Goal: Information Seeking & Learning: Learn about a topic

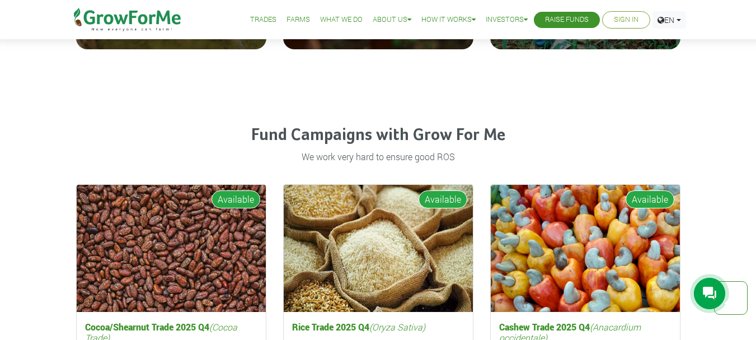
scroll to position [1568, 0]
click at [342, 319] on h5 "Rice Trade 2025 Q4 (Oryza Sativa)" at bounding box center [378, 327] width 178 height 16
click div
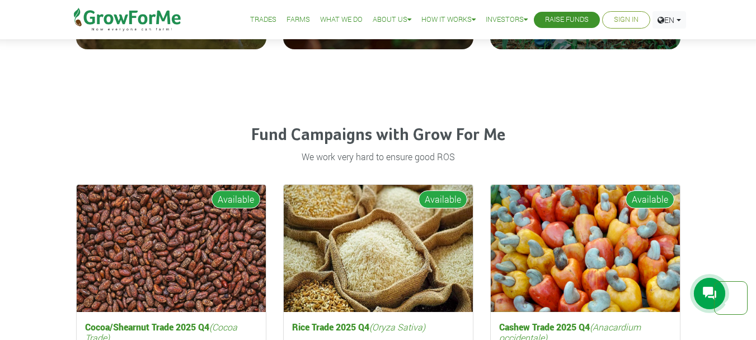
click at [328, 319] on h5 "Rice Trade 2025 Q4 (Oryza Sativa)" at bounding box center [378, 327] width 178 height 16
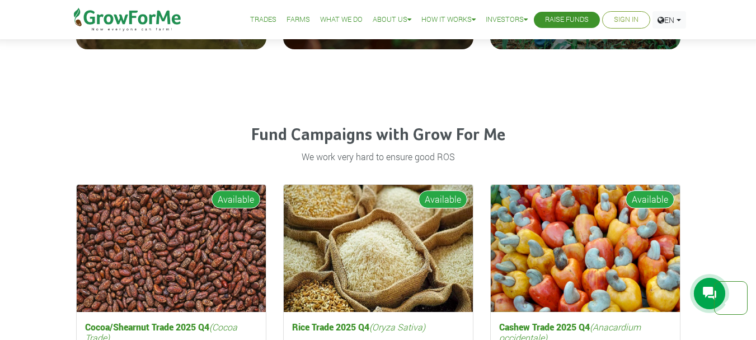
drag, startPoint x: 718, startPoint y: 16, endPoint x: 716, endPoint y: 23, distance: 7.6
click div
